Goal: Task Accomplishment & Management: Use online tool/utility

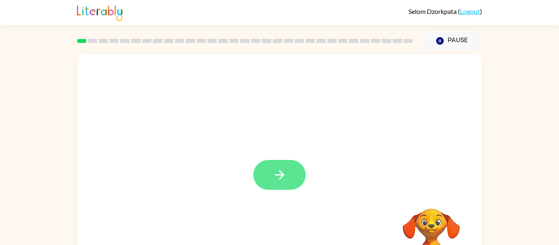
click at [292, 180] on button "button" at bounding box center [280, 175] width 52 height 30
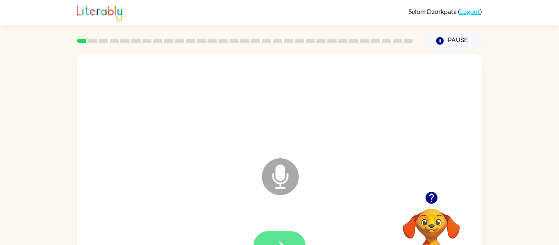
click at [276, 240] on icon "button" at bounding box center [280, 246] width 14 height 14
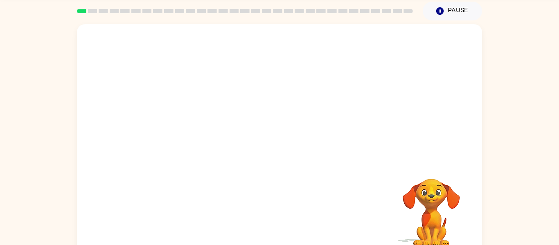
scroll to position [32, 0]
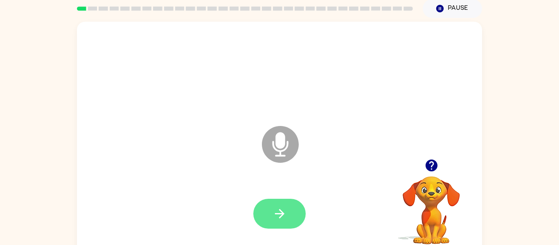
click at [273, 211] on icon "button" at bounding box center [280, 214] width 14 height 14
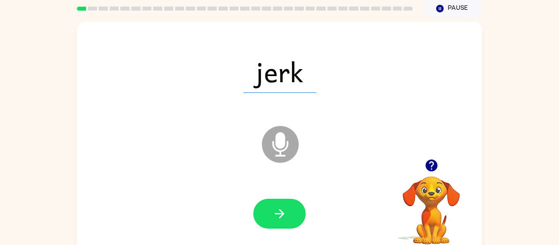
click at [273, 211] on icon "button" at bounding box center [280, 214] width 14 height 14
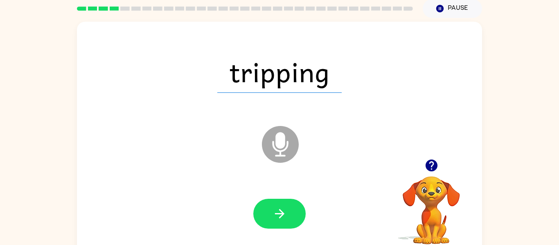
click at [273, 211] on icon "button" at bounding box center [280, 214] width 14 height 14
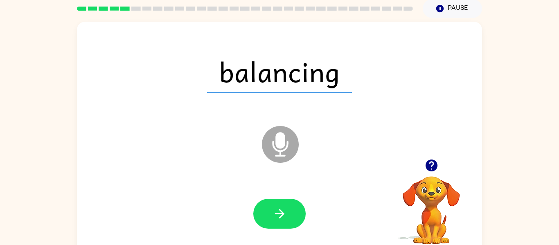
click at [273, 211] on icon "button" at bounding box center [280, 214] width 14 height 14
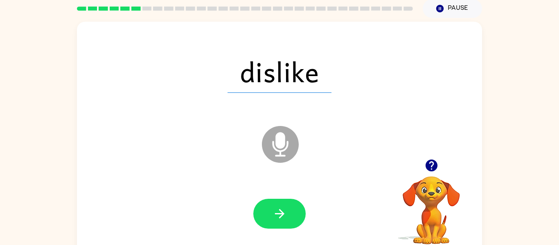
click at [273, 211] on icon "button" at bounding box center [280, 214] width 14 height 14
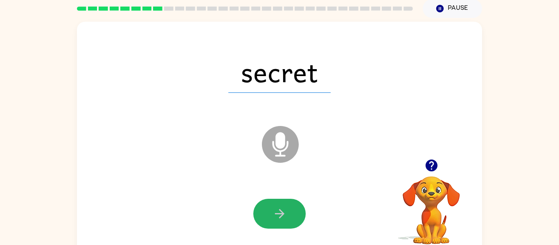
click at [273, 211] on icon "button" at bounding box center [280, 214] width 14 height 14
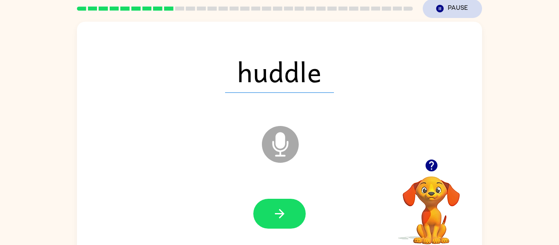
click at [452, 14] on button "Pause Pause" at bounding box center [452, 8] width 59 height 19
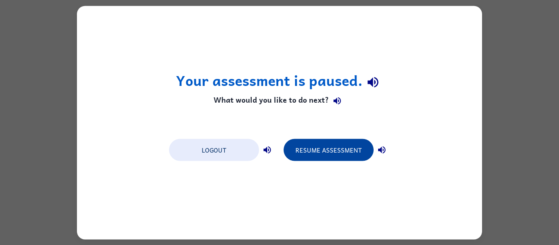
click at [330, 150] on button "Resume Assessment" at bounding box center [329, 150] width 90 height 22
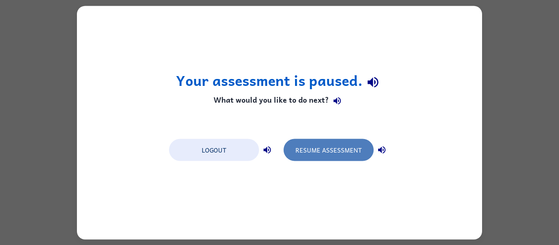
click at [330, 150] on button "Resume Assessment" at bounding box center [329, 150] width 90 height 22
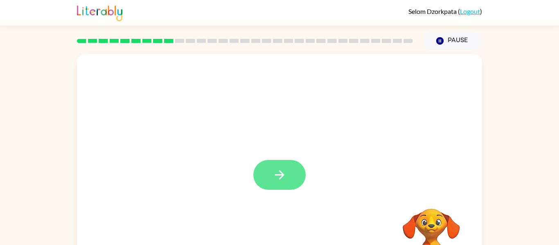
click at [290, 175] on button "button" at bounding box center [280, 175] width 52 height 30
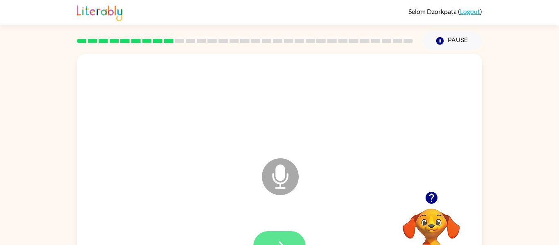
click at [262, 241] on button "button" at bounding box center [280, 246] width 52 height 30
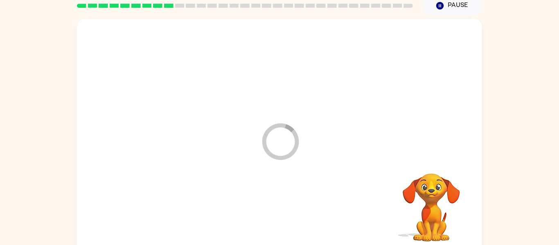
scroll to position [33, 0]
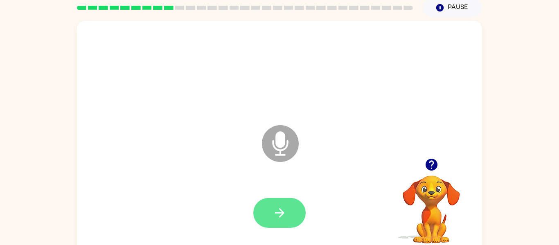
click at [285, 219] on icon "button" at bounding box center [280, 213] width 14 height 14
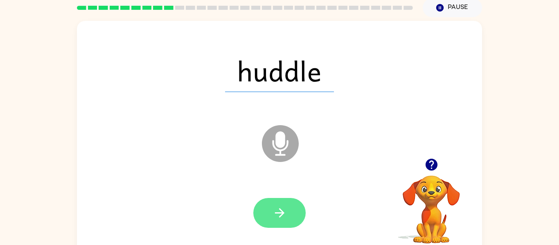
click at [285, 213] on icon "button" at bounding box center [280, 213] width 14 height 14
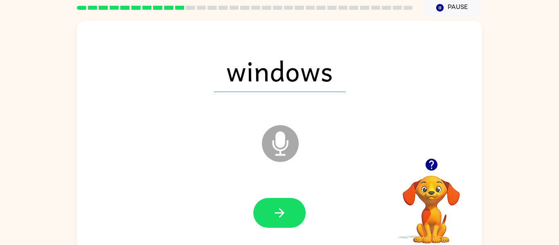
click at [285, 213] on icon "button" at bounding box center [280, 213] width 14 height 14
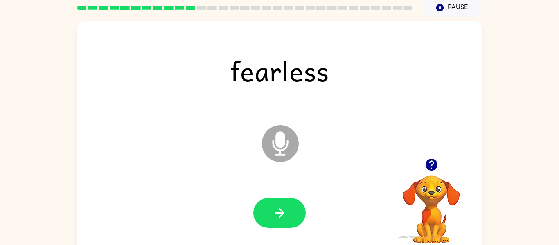
click at [285, 213] on icon "button" at bounding box center [280, 213] width 14 height 14
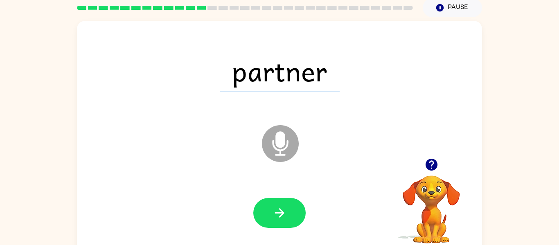
click at [285, 213] on icon "button" at bounding box center [280, 213] width 14 height 14
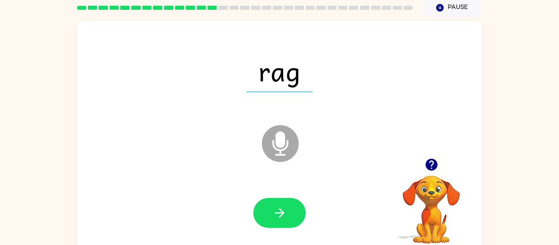
click at [285, 213] on icon "button" at bounding box center [280, 213] width 14 height 14
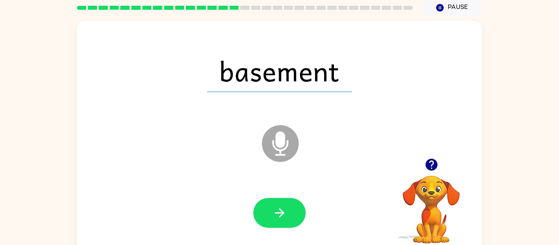
click at [285, 213] on icon "button" at bounding box center [280, 213] width 14 height 14
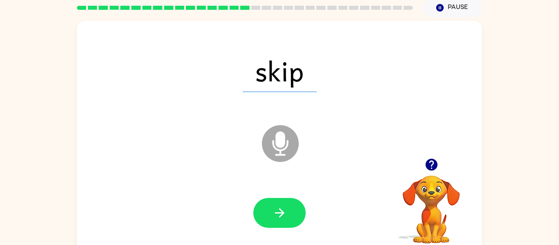
click at [285, 213] on icon "button" at bounding box center [280, 213] width 14 height 14
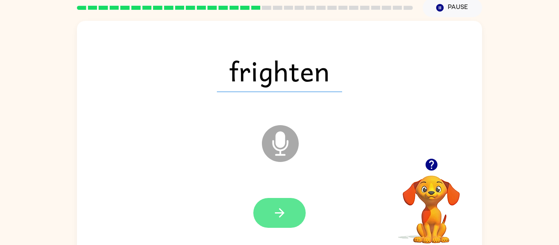
click at [295, 222] on button "button" at bounding box center [280, 213] width 52 height 30
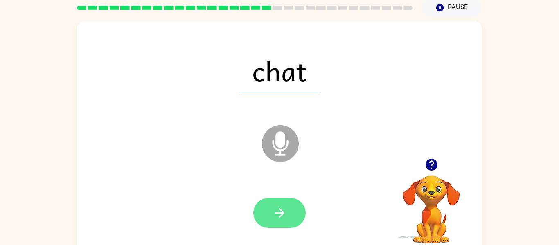
click at [289, 216] on button "button" at bounding box center [280, 213] width 52 height 30
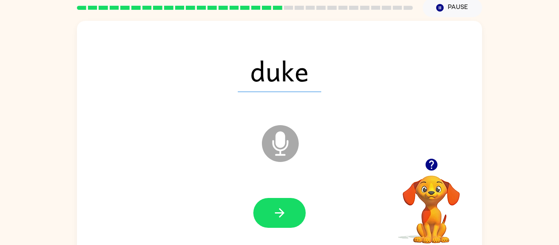
click at [289, 216] on button "button" at bounding box center [280, 213] width 52 height 30
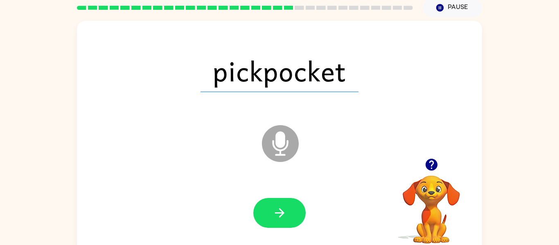
click at [289, 216] on button "button" at bounding box center [280, 213] width 52 height 30
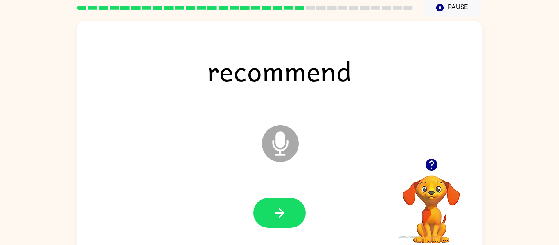
click at [289, 216] on button "button" at bounding box center [280, 213] width 52 height 30
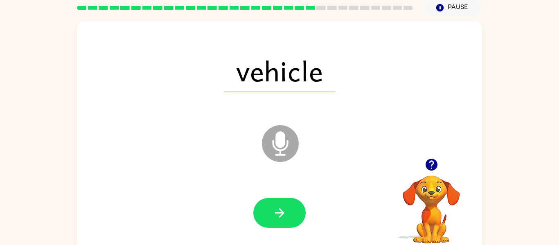
click at [352, 146] on icon "Microphone The Microphone is here when it is your turn to talk" at bounding box center [321, 153] width 123 height 61
click at [284, 220] on icon "button" at bounding box center [280, 213] width 14 height 14
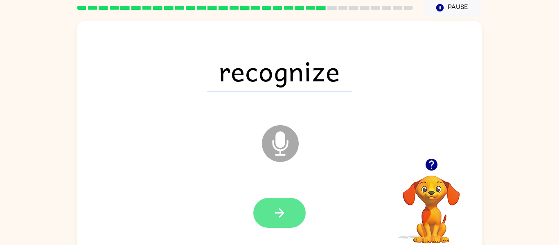
click at [281, 225] on button "button" at bounding box center [280, 213] width 52 height 30
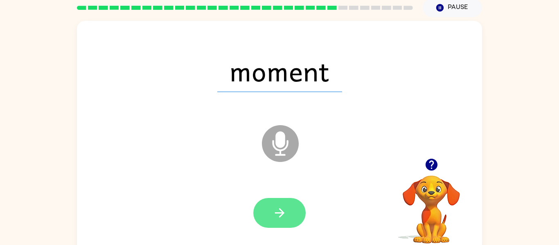
click at [286, 217] on icon "button" at bounding box center [280, 213] width 14 height 14
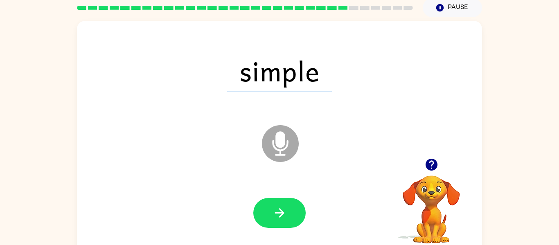
click at [286, 217] on icon "button" at bounding box center [280, 213] width 14 height 14
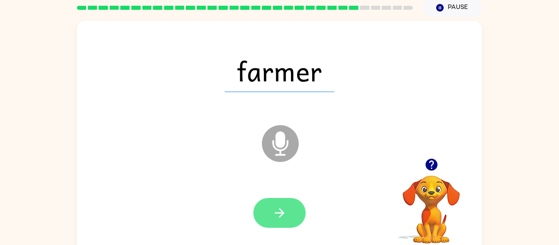
click at [284, 216] on icon "button" at bounding box center [280, 213] width 14 height 14
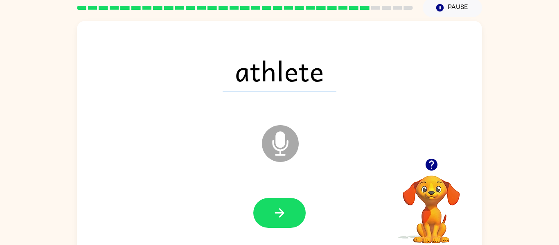
click at [284, 216] on icon "button" at bounding box center [280, 213] width 14 height 14
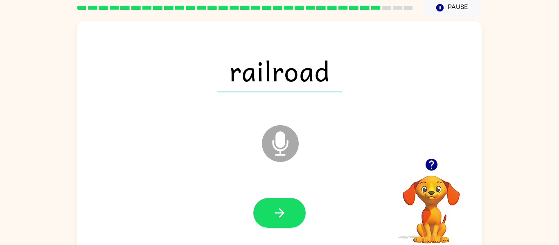
click at [284, 216] on icon "button" at bounding box center [280, 213] width 14 height 14
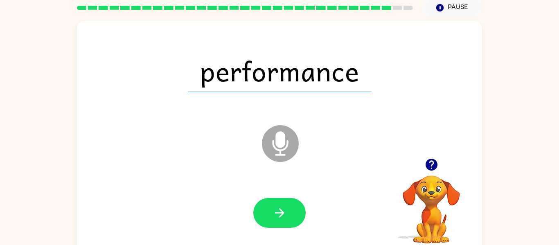
click at [284, 216] on icon "button" at bounding box center [280, 213] width 14 height 14
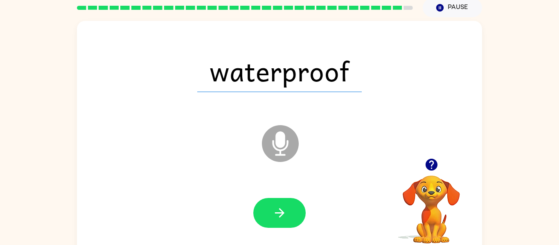
click at [284, 216] on icon "button" at bounding box center [280, 213] width 14 height 14
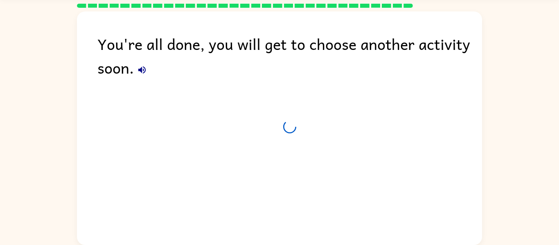
scroll to position [26, 0]
